Goal: Task Accomplishment & Management: Manage account settings

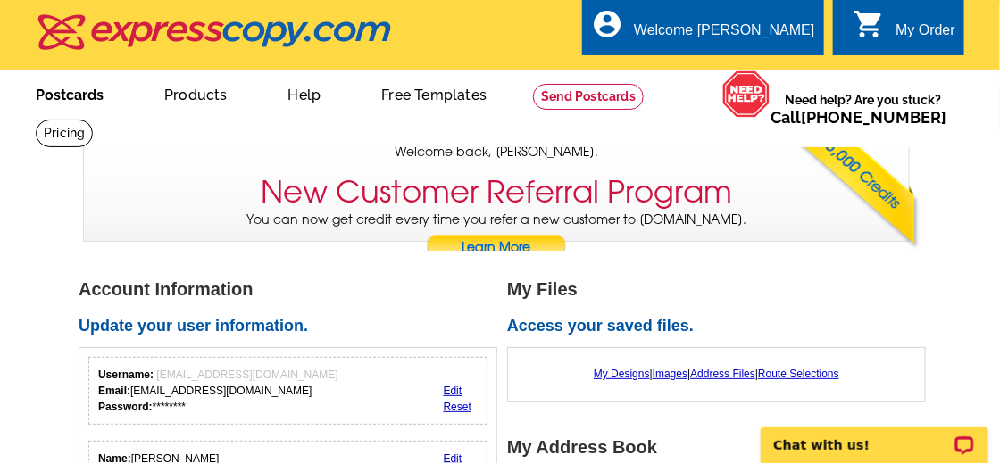
click at [70, 95] on link "Postcards" at bounding box center [69, 93] width 125 height 42
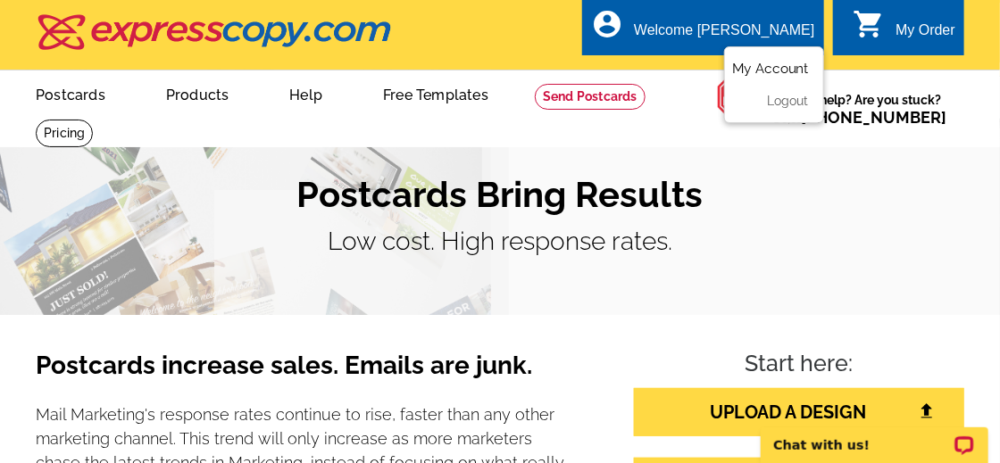
click at [754, 68] on link "My Account" at bounding box center [770, 69] width 77 height 16
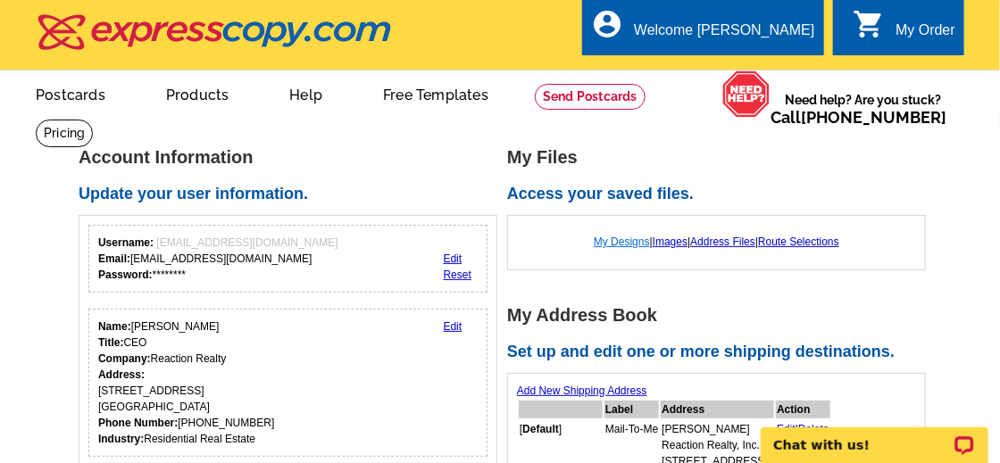
click at [625, 247] on link "My Designs" at bounding box center [622, 242] width 56 height 12
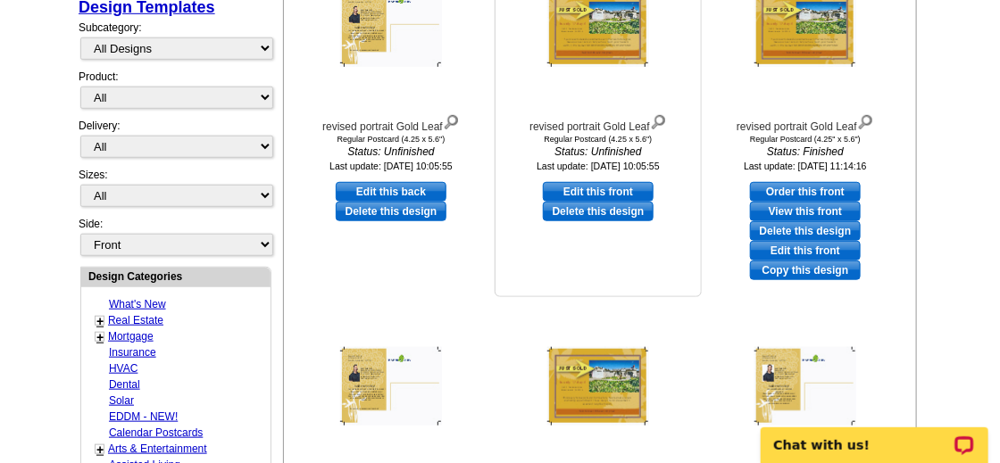
scroll to position [811, 0]
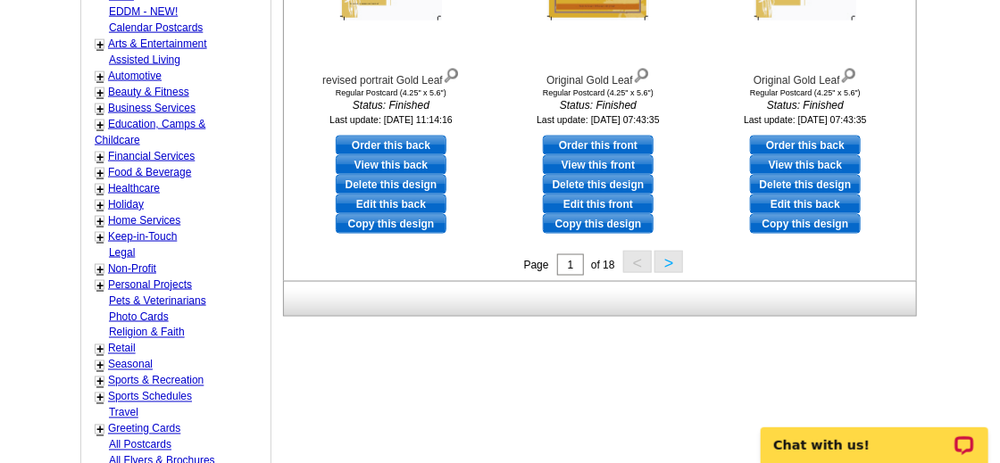
click at [667, 262] on button ">" at bounding box center [668, 262] width 29 height 22
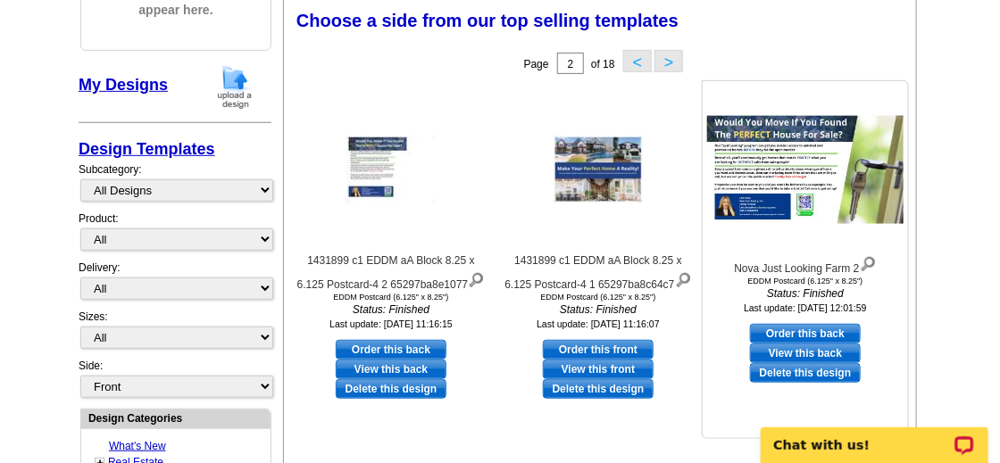
scroll to position [669, 0]
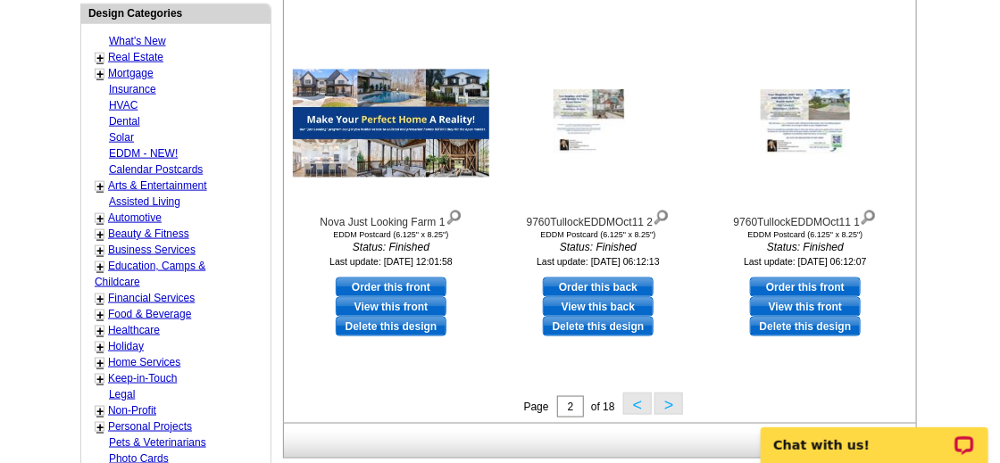
click at [671, 404] on button ">" at bounding box center [668, 404] width 29 height 22
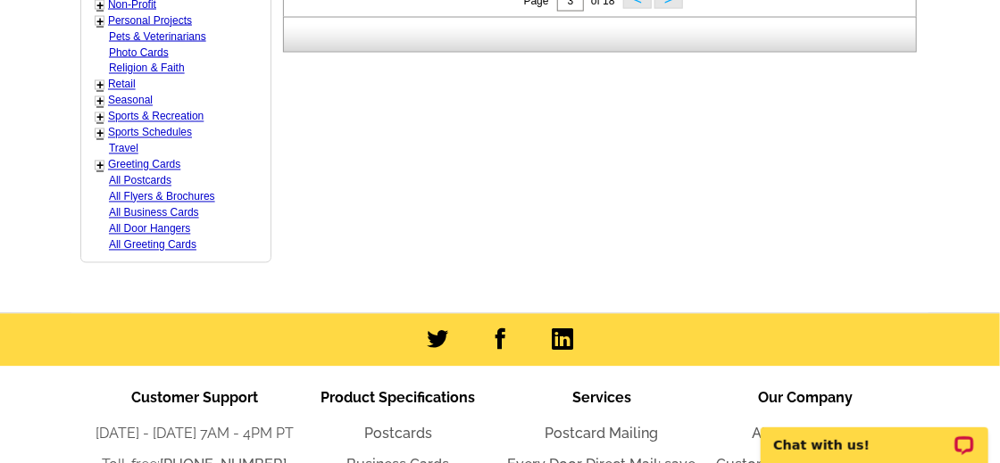
scroll to position [670, 0]
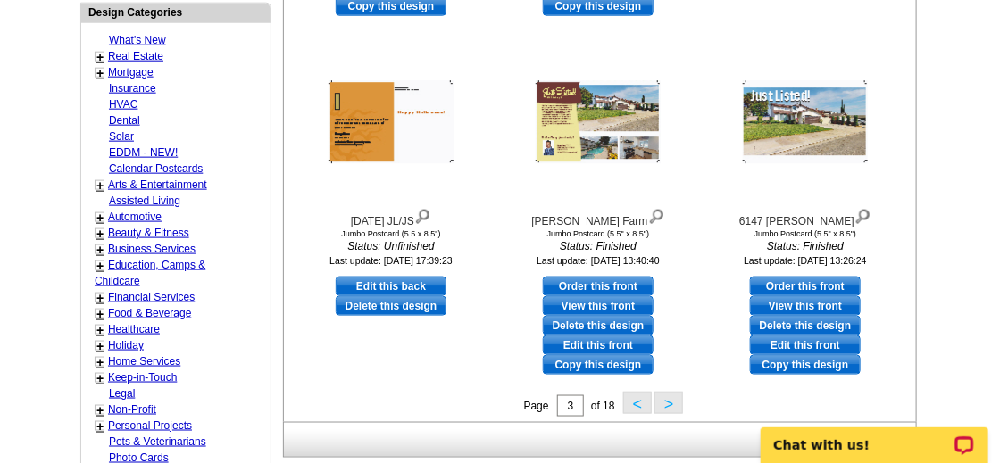
click at [665, 408] on button ">" at bounding box center [668, 403] width 29 height 22
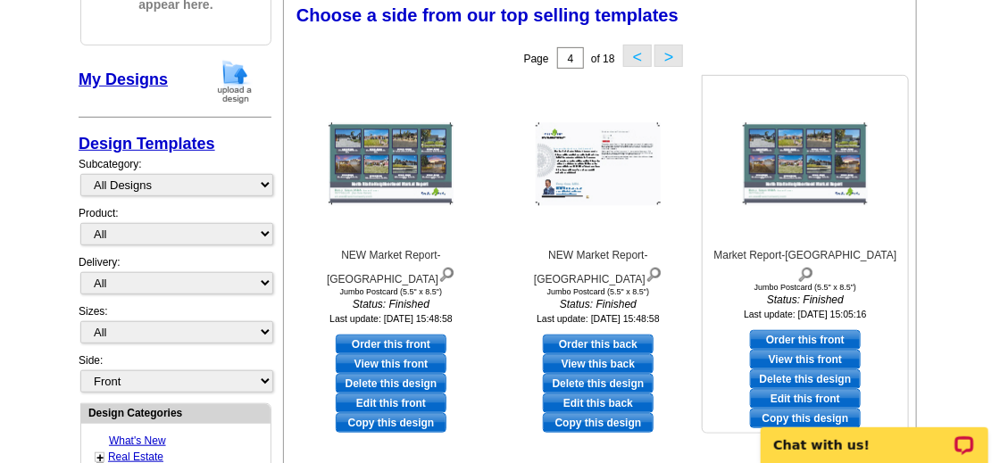
scroll to position [263, 0]
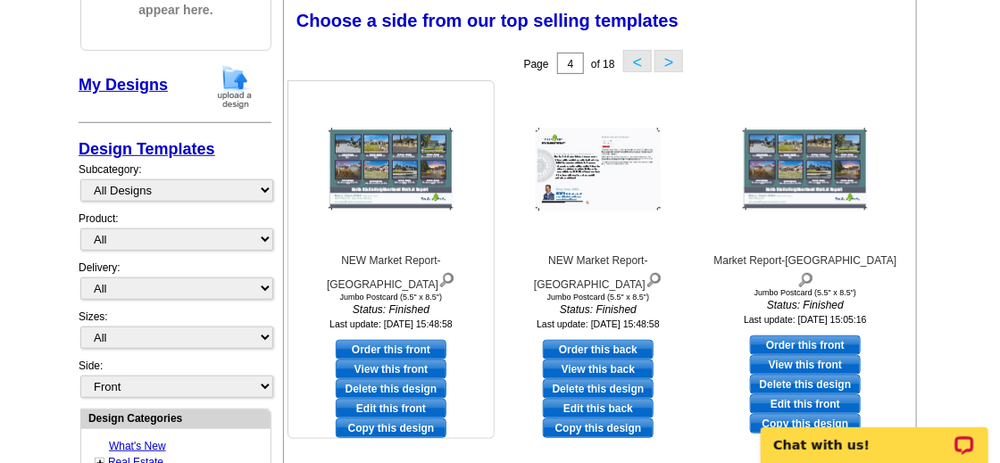
click at [411, 360] on link "View this front" at bounding box center [391, 370] width 111 height 20
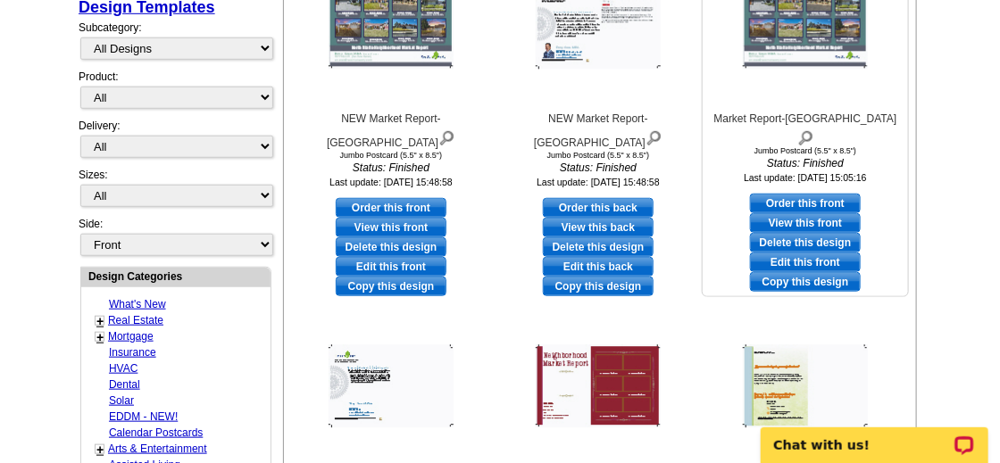
scroll to position [811, 0]
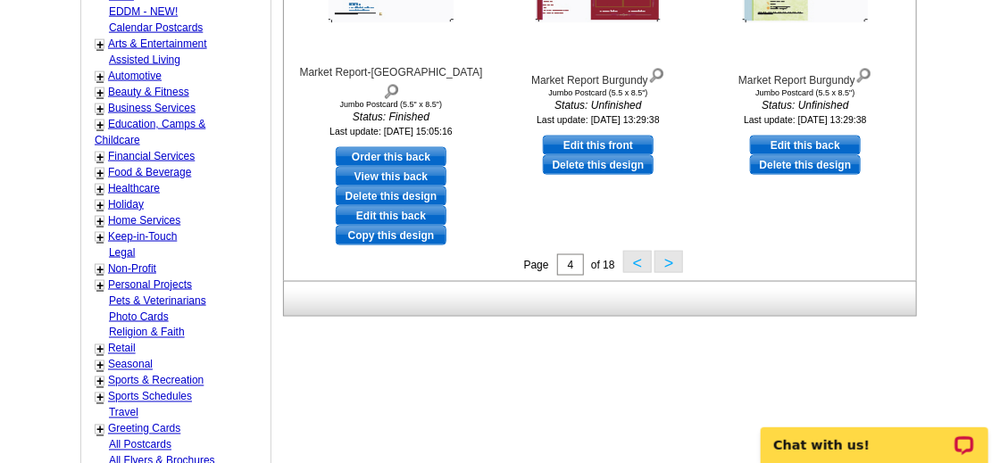
click at [663, 267] on button ">" at bounding box center [668, 262] width 29 height 22
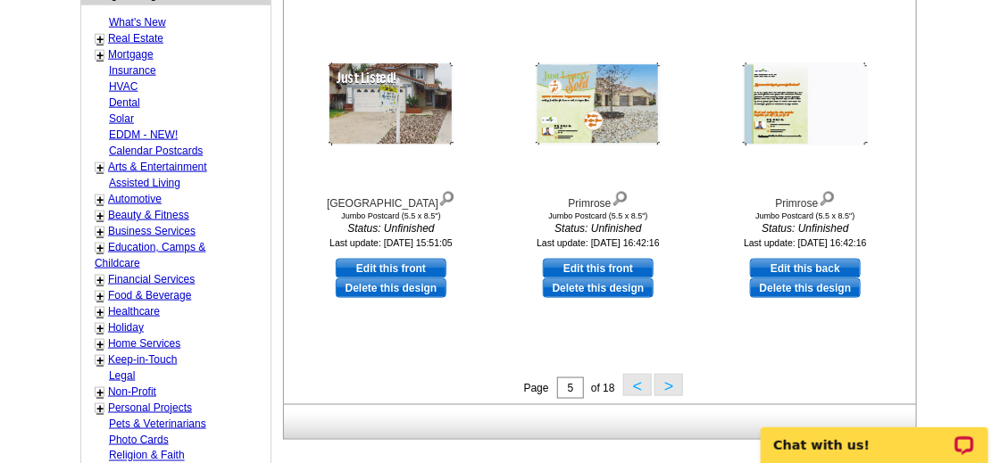
scroll to position [694, 0]
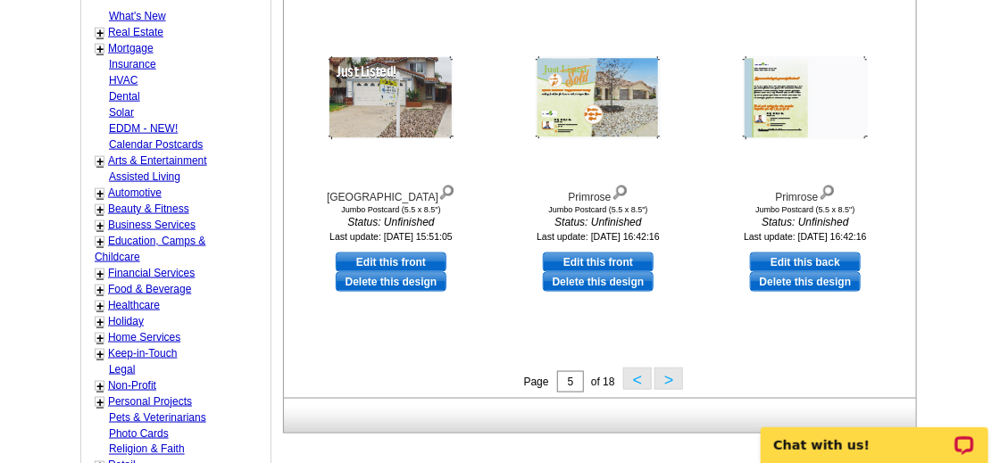
click at [671, 379] on button ">" at bounding box center [668, 379] width 29 height 22
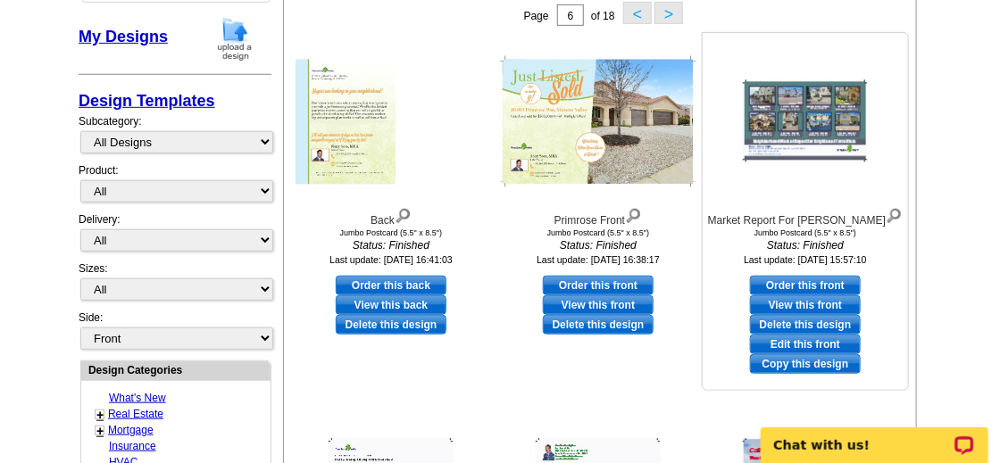
scroll to position [263, 0]
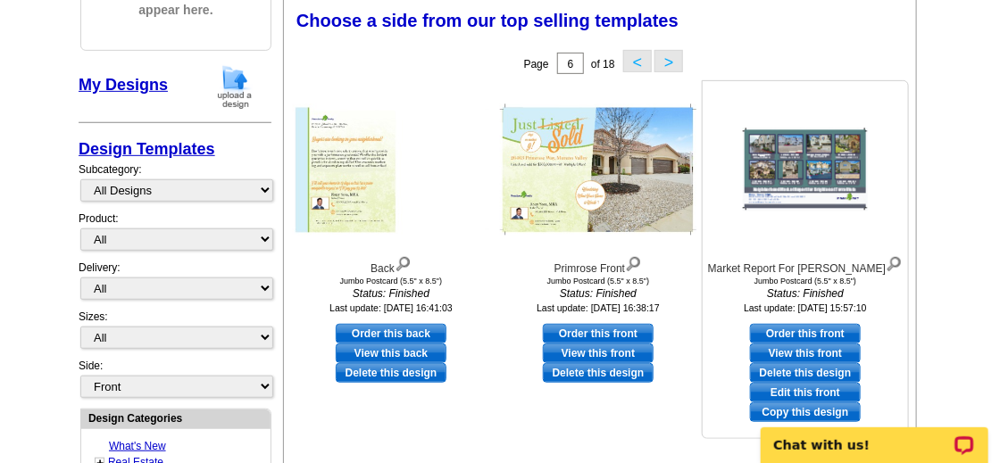
click at [808, 354] on link "View this front" at bounding box center [805, 354] width 111 height 20
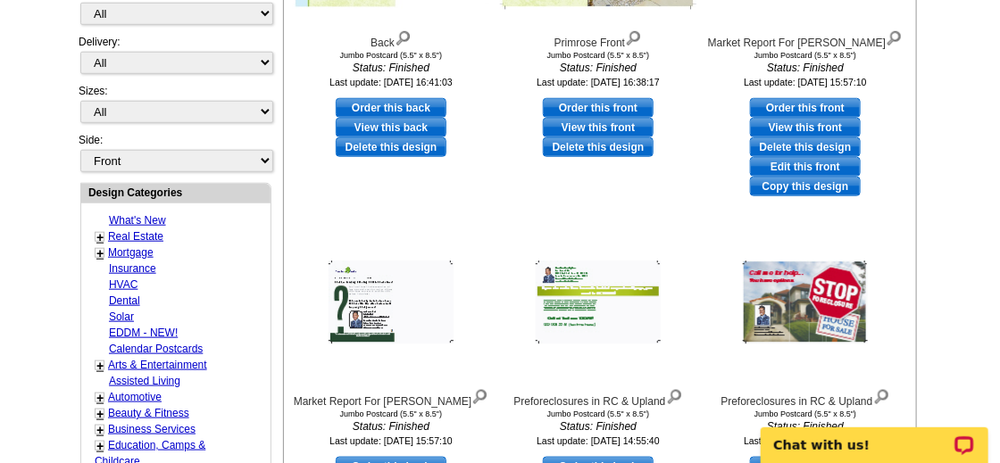
scroll to position [895, 0]
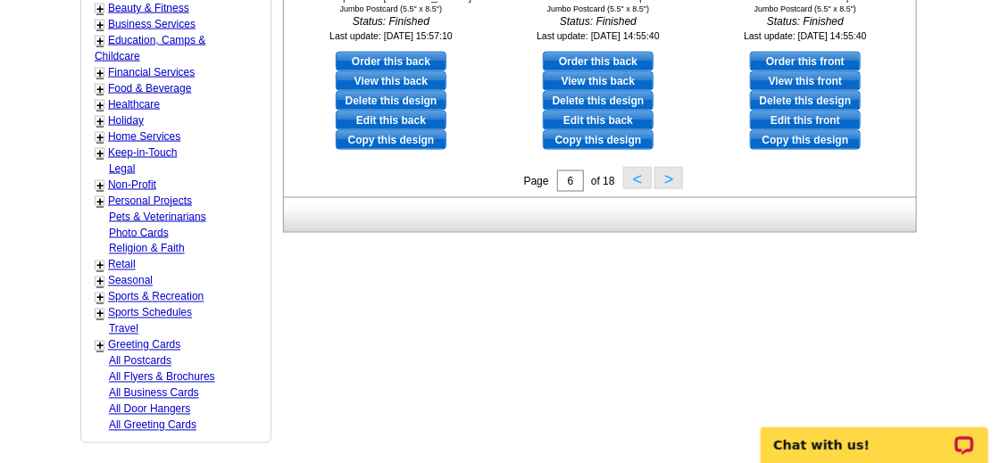
click at [674, 182] on button ">" at bounding box center [668, 178] width 29 height 22
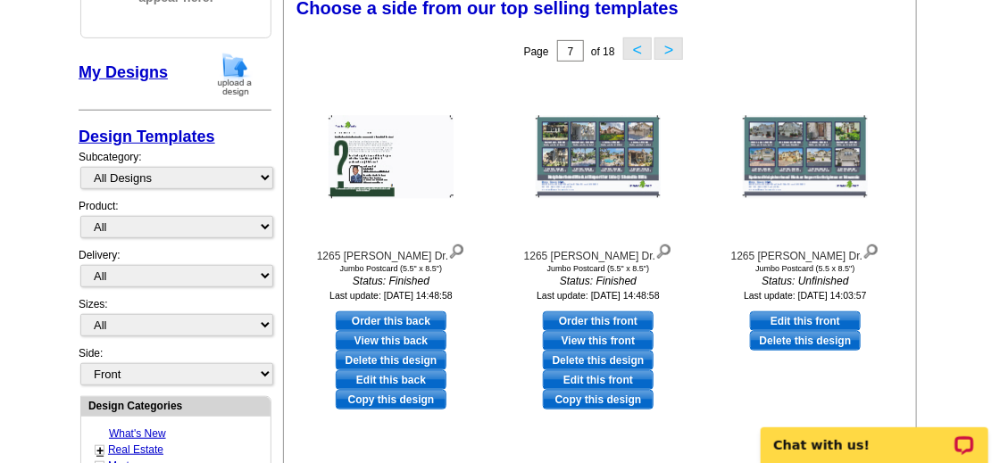
scroll to position [263, 0]
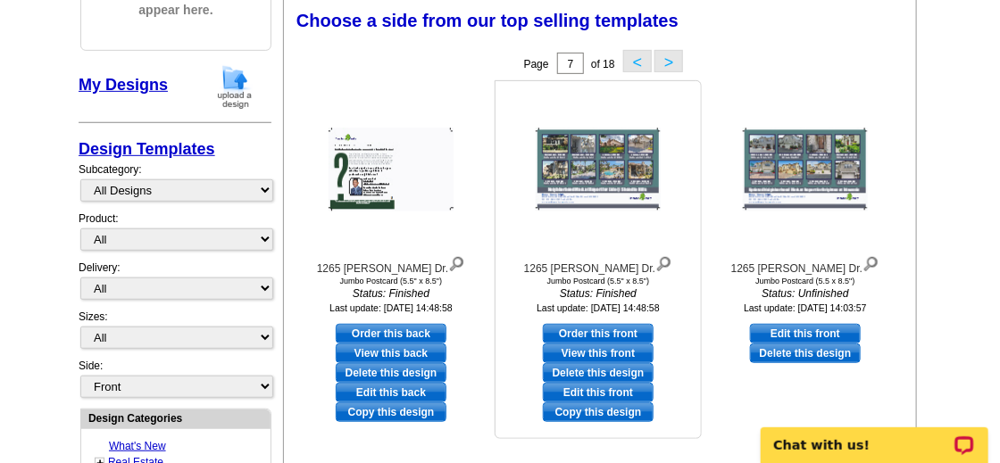
click at [605, 350] on link "View this front" at bounding box center [598, 354] width 111 height 20
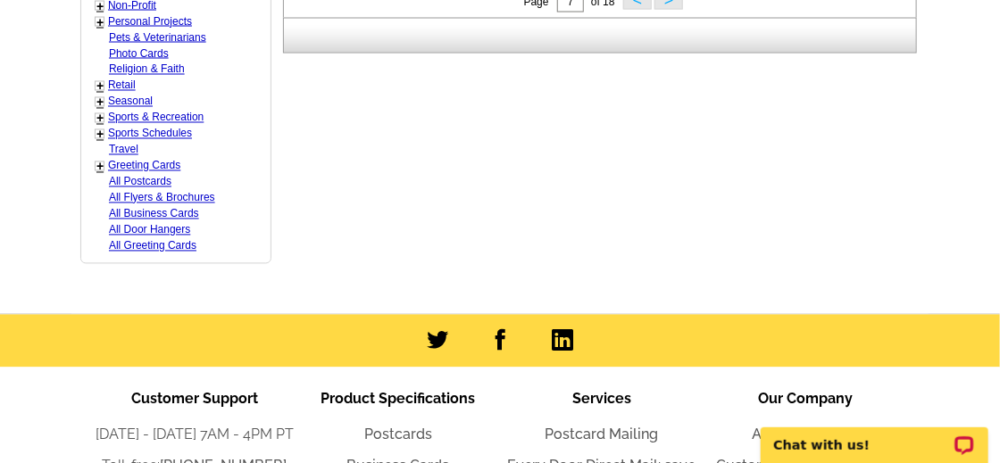
scroll to position [669, 0]
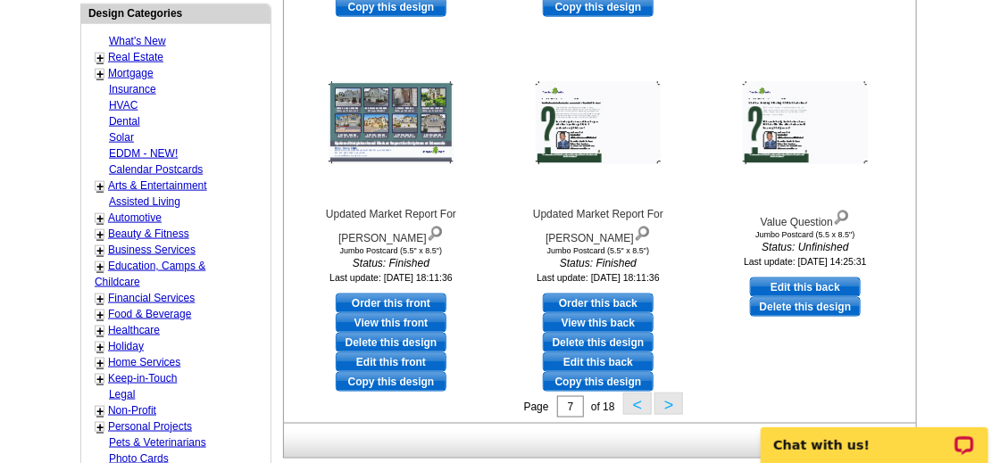
click at [673, 404] on button ">" at bounding box center [668, 404] width 29 height 22
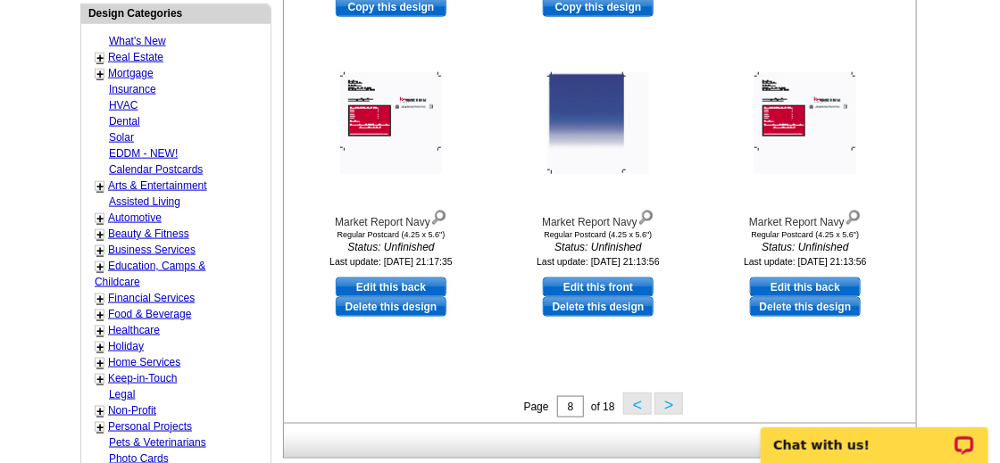
click at [676, 406] on button ">" at bounding box center [668, 404] width 29 height 22
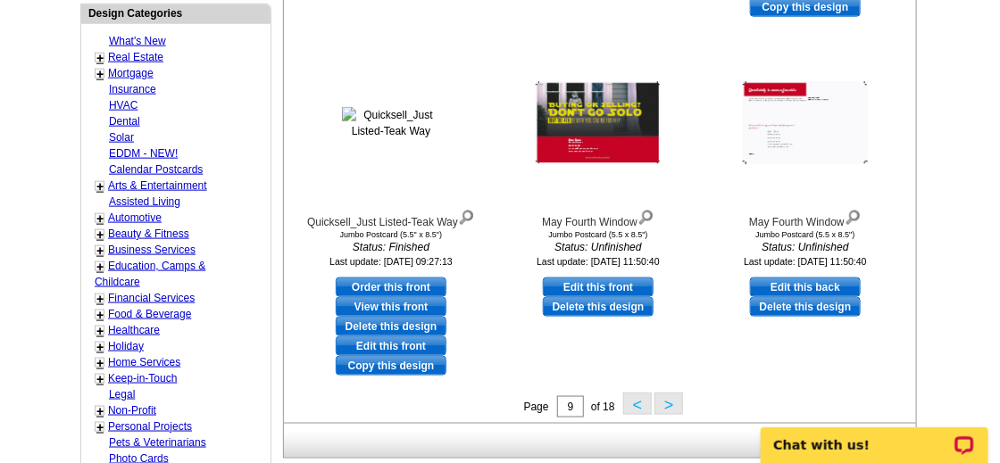
click at [680, 404] on button ">" at bounding box center [668, 404] width 29 height 22
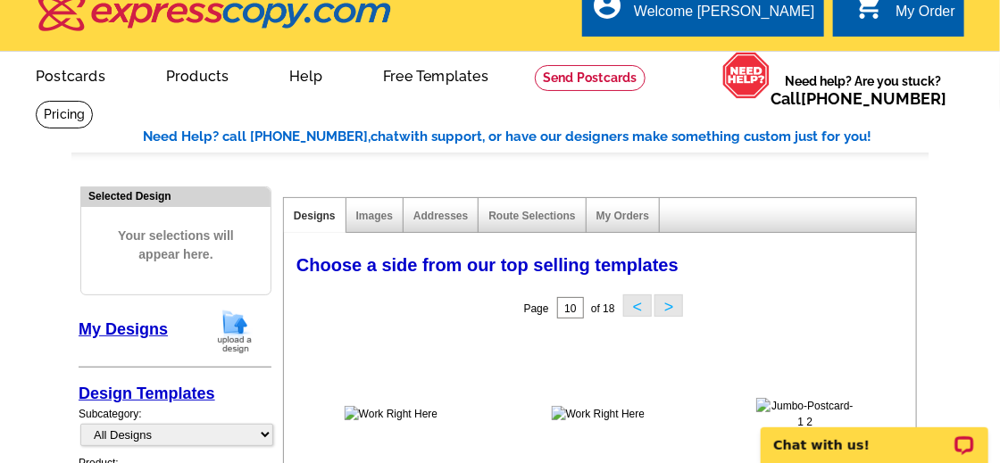
scroll to position [0, 0]
